Goal: Transaction & Acquisition: Purchase product/service

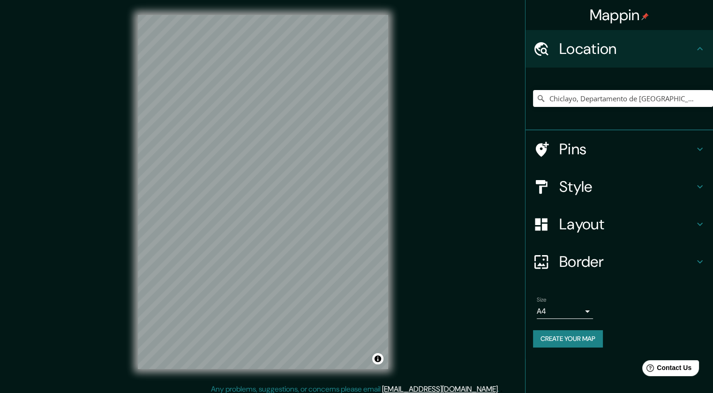
scroll to position [6, 0]
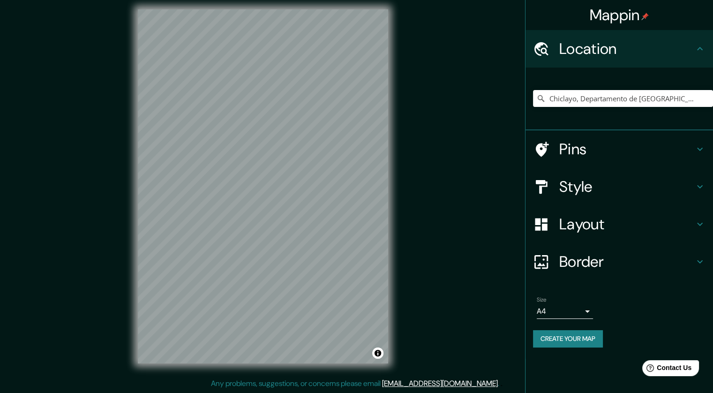
click at [585, 187] on h4 "Style" at bounding box center [626, 186] width 135 height 19
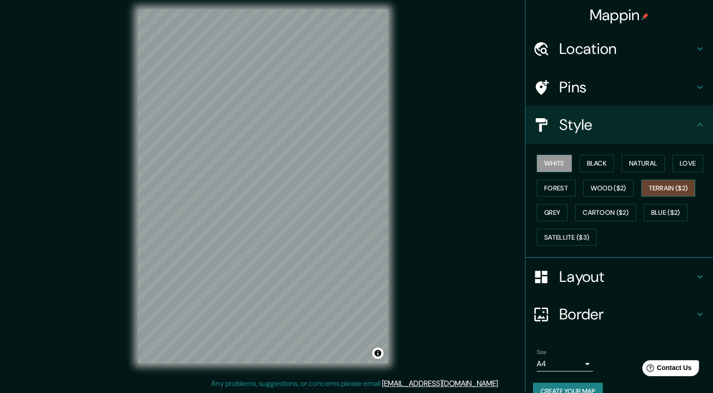
drag, startPoint x: 648, startPoint y: 163, endPoint x: 648, endPoint y: 187, distance: 23.9
click at [647, 163] on button "Natural" at bounding box center [643, 163] width 43 height 17
click at [603, 58] on h4 "Location" at bounding box center [626, 48] width 135 height 19
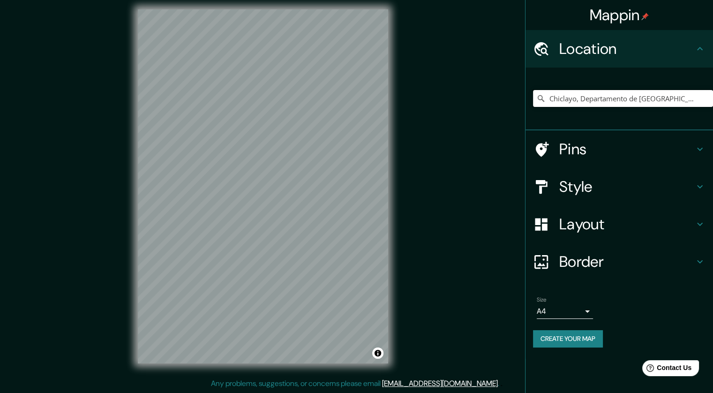
click at [605, 100] on input "Chiclayo, Departamento de [GEOGRAPHIC_DATA], [GEOGRAPHIC_DATA]" at bounding box center [623, 98] width 180 height 17
click at [595, 101] on input "Chiclayo, Departamento de Lambayeque, Perú" at bounding box center [623, 98] width 180 height 17
click at [696, 99] on input "Chiclayo, Departamento de Lambayeque, Perú" at bounding box center [623, 98] width 180 height 17
click at [593, 105] on input "Chiclayo, Departamento de Lambayeque, Perú" at bounding box center [623, 98] width 180 height 17
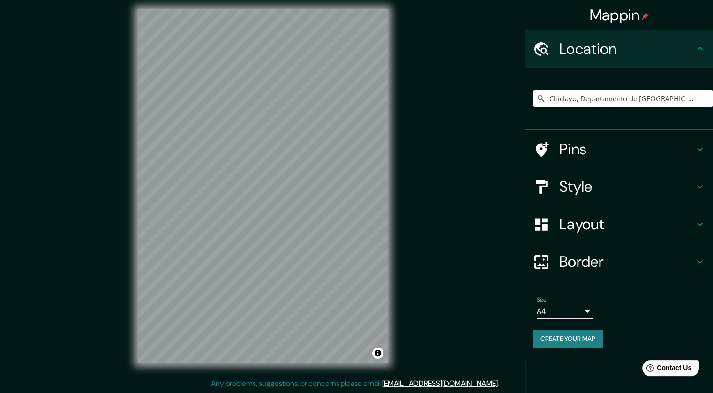
click at [593, 105] on input "Chiclayo, Departamento de Lambayeque, Perú" at bounding box center [623, 98] width 180 height 17
click at [596, 100] on input "Chiclayo, Departamento de Lambayeque, Perú" at bounding box center [623, 98] width 180 height 17
click at [659, 93] on input "Chiclayo, Departamento de Lambayeque, Perú" at bounding box center [623, 98] width 180 height 17
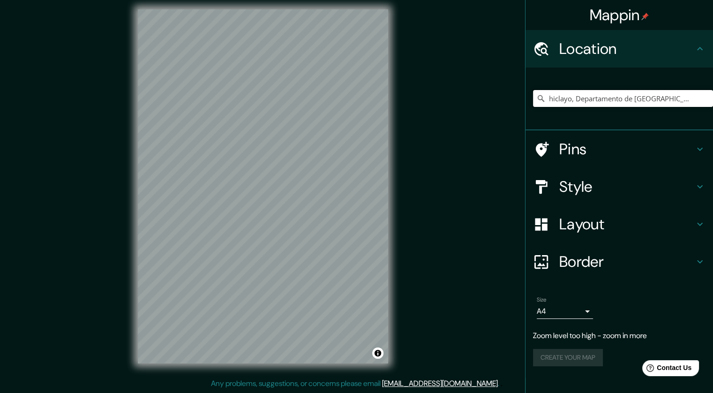
click at [659, 93] on input "Chiclayo, Departamento de Lambayeque, Perú" at bounding box center [623, 98] width 180 height 17
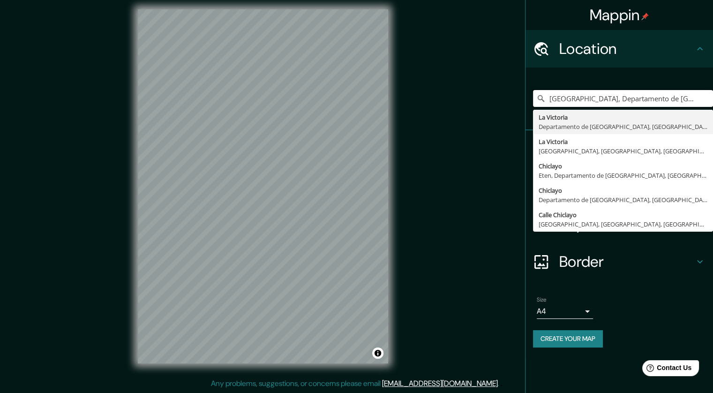
type input "[GEOGRAPHIC_DATA], Departamento de [GEOGRAPHIC_DATA], [GEOGRAPHIC_DATA]"
